Goal: Navigation & Orientation: Find specific page/section

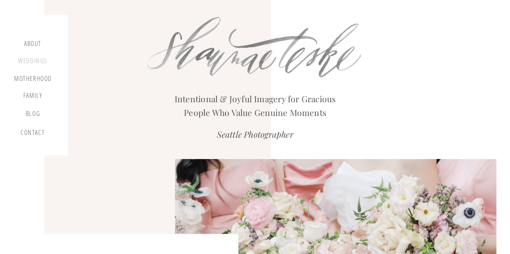
click at [39, 62] on div "Weddings" at bounding box center [32, 62] width 31 height 10
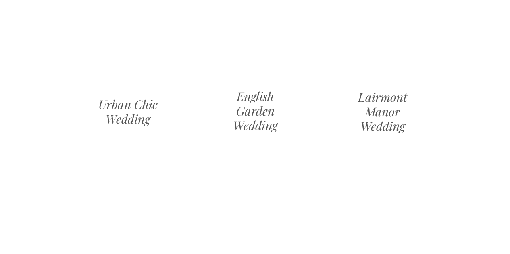
scroll to position [927, 0]
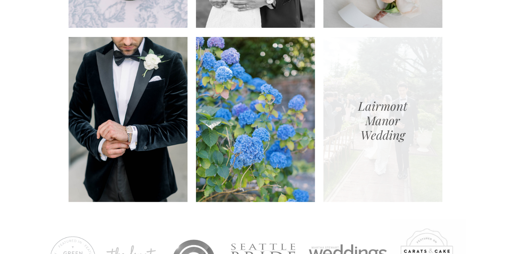
click at [373, 107] on div at bounding box center [382, 119] width 119 height 165
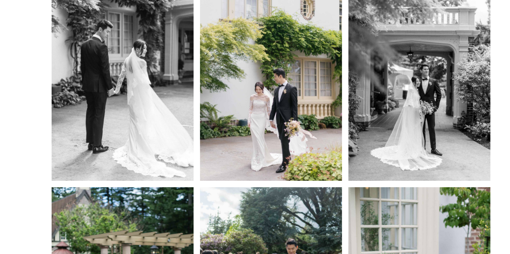
scroll to position [1007, 0]
